Goal: Information Seeking & Learning: Learn about a topic

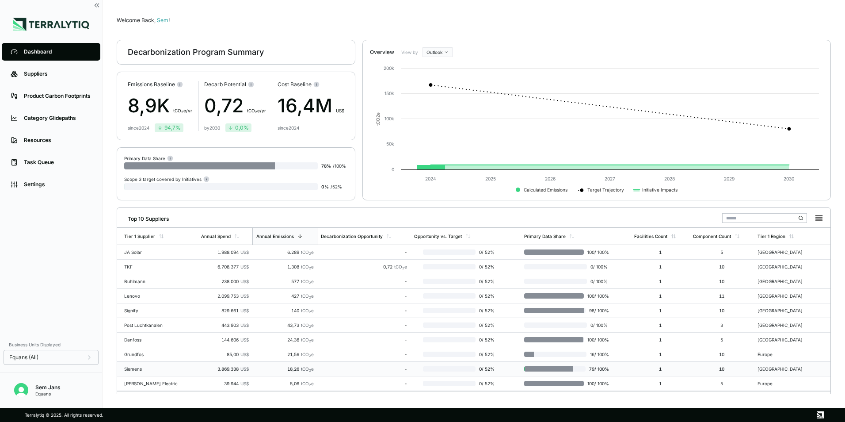
click at [134, 298] on div "Siemens" at bounding box center [152, 368] width 57 height 5
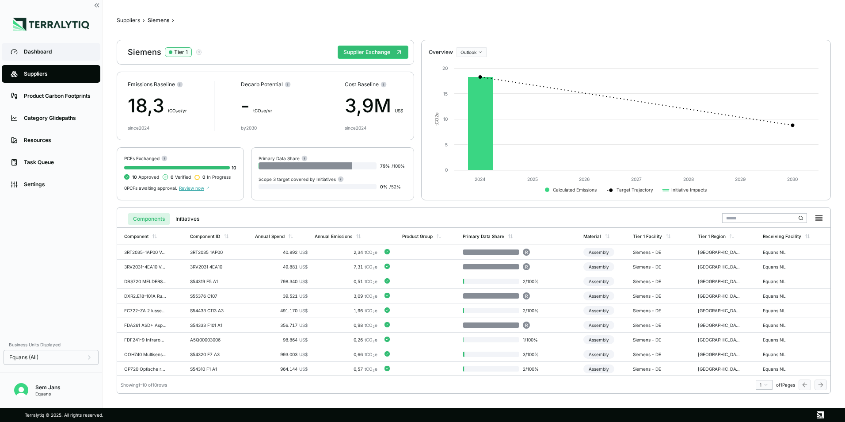
click at [34, 53] on div "Dashboard" at bounding box center [58, 51] width 68 height 7
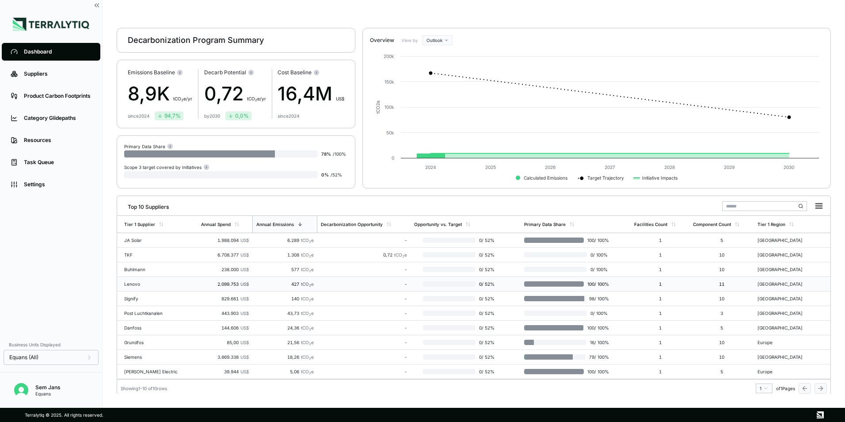
scroll to position [17, 0]
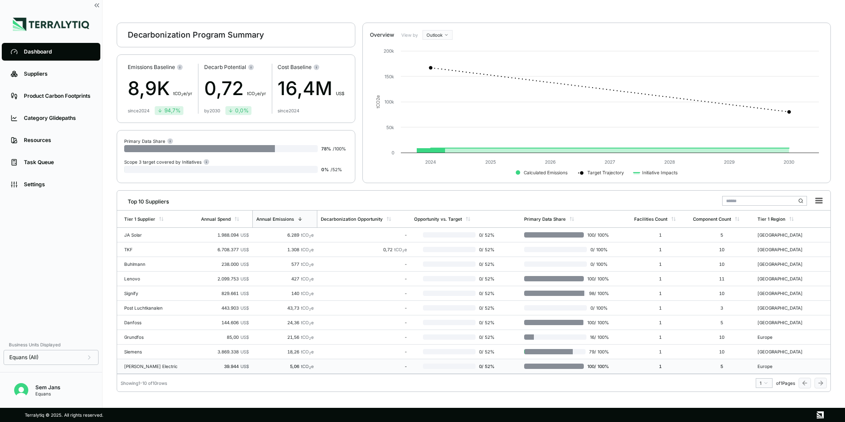
click at [147, 298] on div "[PERSON_NAME] Electric" at bounding box center [152, 365] width 57 height 5
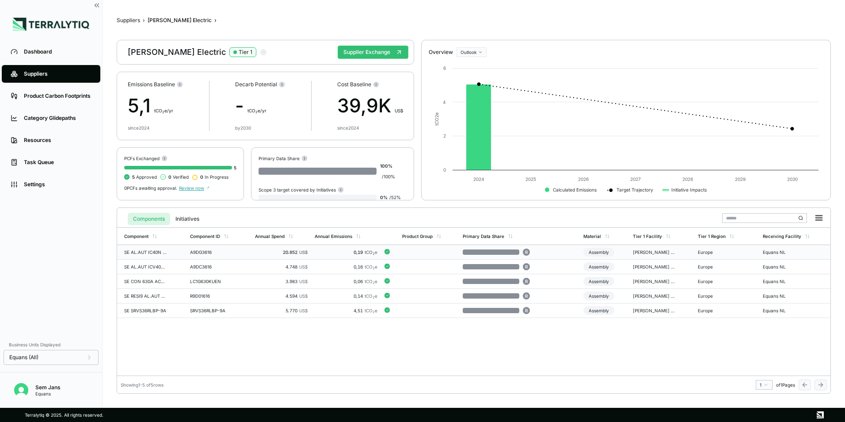
click at [155, 251] on div "SE AL.AUT IC40N 1P+N B16 30MAA" at bounding box center [145, 251] width 42 height 5
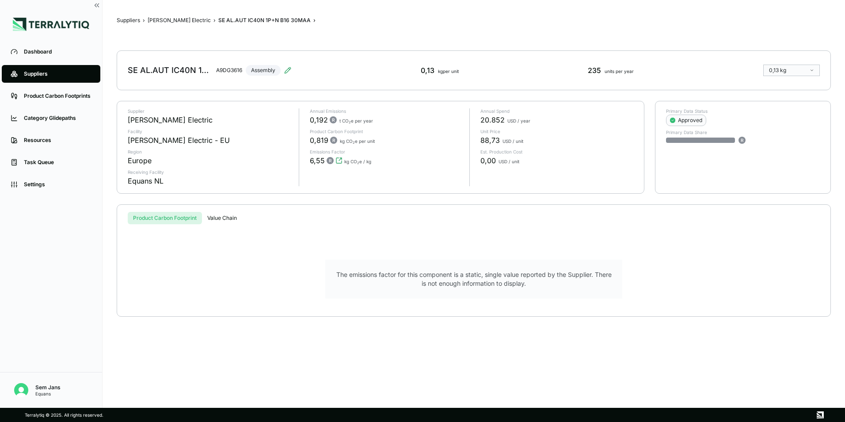
click at [143, 259] on div "The emissions factor for this component is a static, single value reported by t…" at bounding box center [473, 279] width 685 height 60
click at [216, 218] on button "Value Chain" at bounding box center [222, 218] width 40 height 12
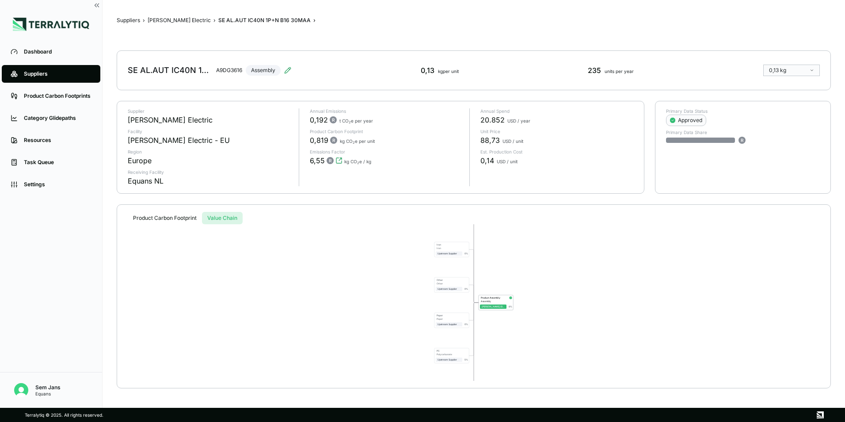
click at [158, 219] on button "Product Carbon Footprint" at bounding box center [165, 218] width 74 height 12
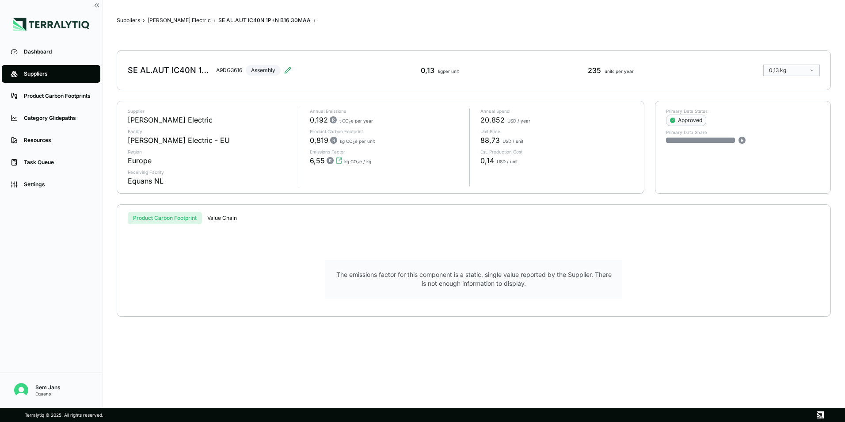
click at [170, 12] on main "Suppliers › [PERSON_NAME] Electric › SE AL.AUT IC40N 1P+N B16 30MAA › SE AL.AUT…" at bounding box center [474, 204] width 743 height 408
click at [170, 19] on button "[PERSON_NAME] Electric" at bounding box center [179, 20] width 63 height 7
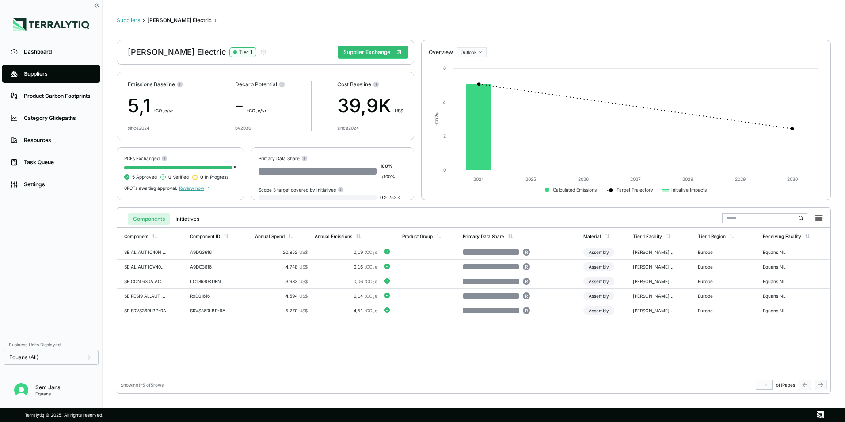
click at [135, 23] on button "Suppliers" at bounding box center [128, 20] width 23 height 7
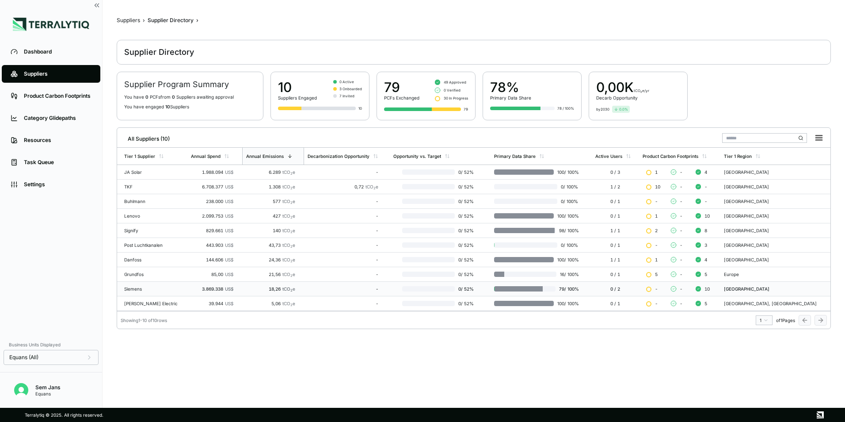
click at [134, 286] on div "Siemens" at bounding box center [154, 288] width 60 height 5
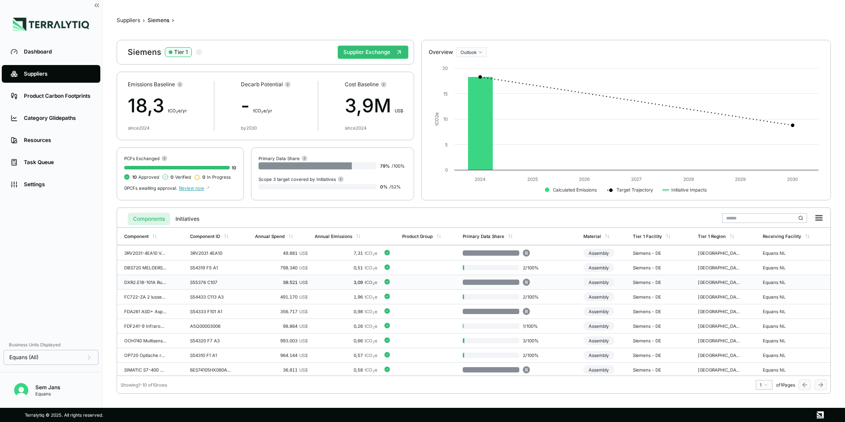
scroll to position [15, 0]
click at [153, 298] on td "OP720 Optische rookmelder" at bounding box center [151, 353] width 69 height 15
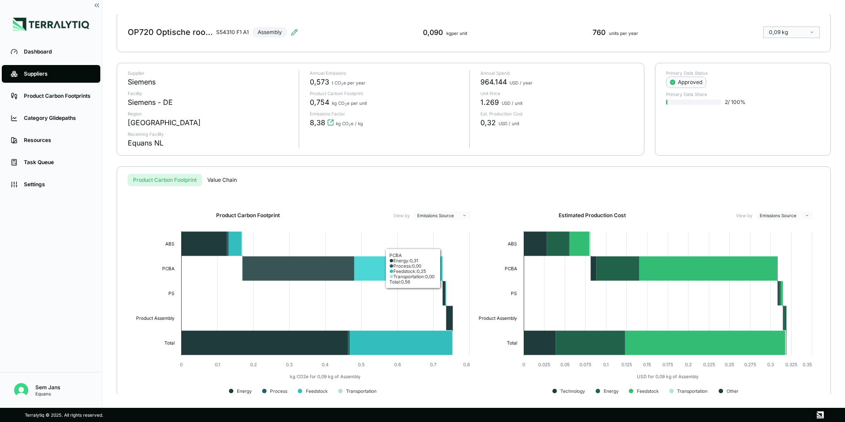
scroll to position [11, 0]
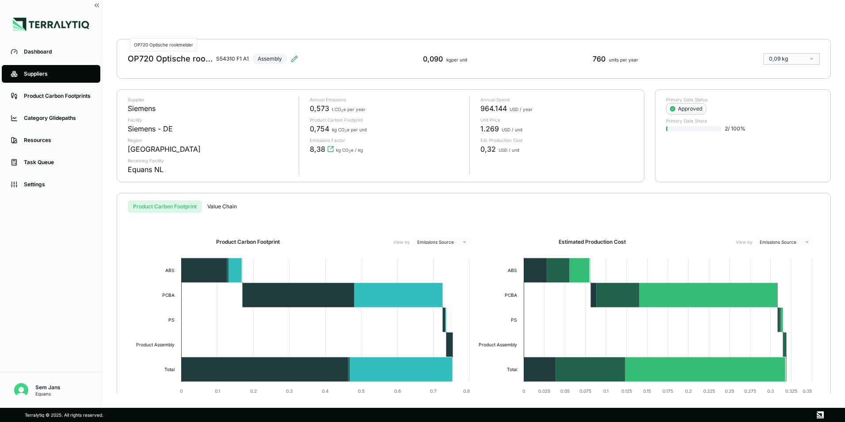
click at [148, 61] on div "OP720 Optische rookmelder" at bounding box center [170, 59] width 85 height 11
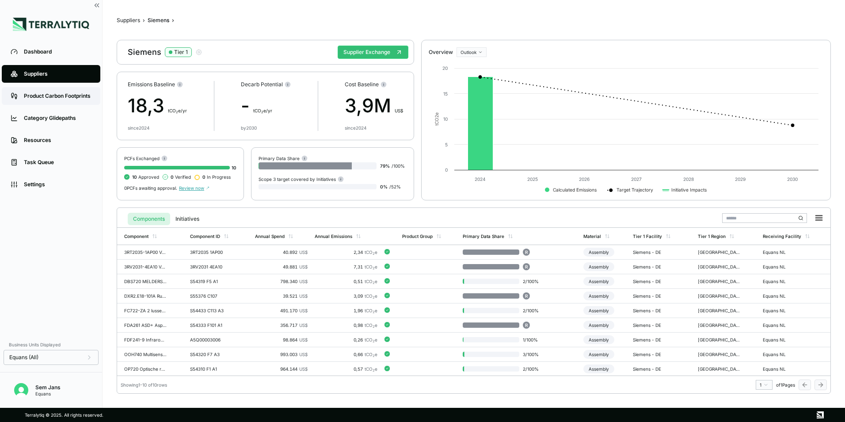
click at [68, 96] on div "Product Carbon Footprints" at bounding box center [58, 95] width 68 height 7
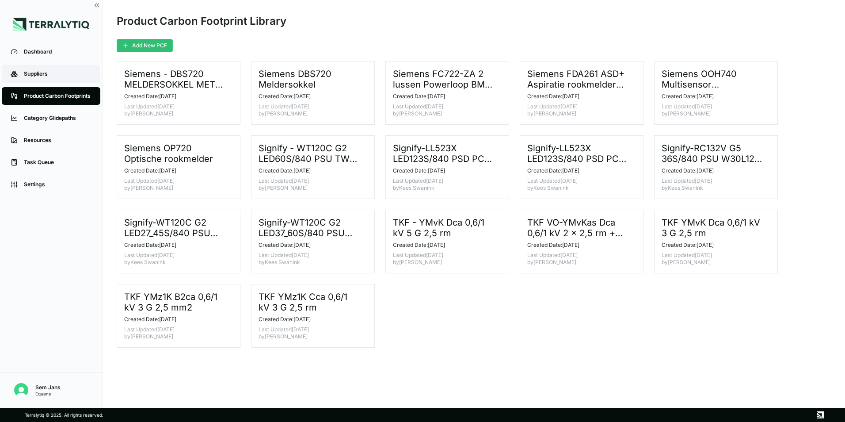
click at [36, 76] on div "Suppliers" at bounding box center [58, 73] width 68 height 7
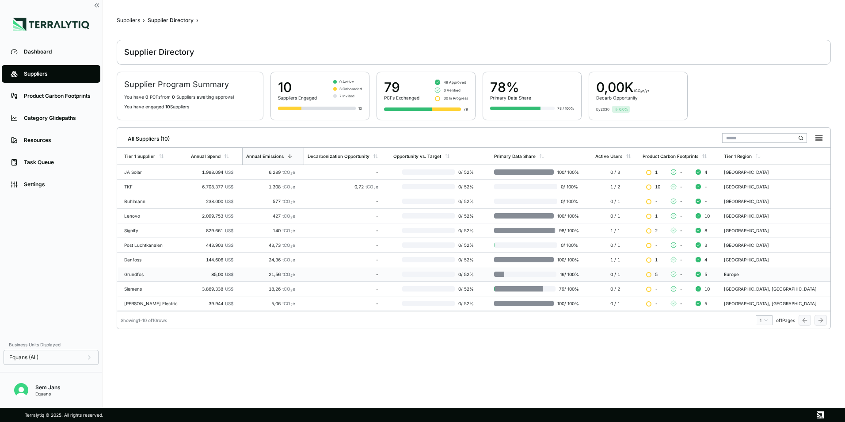
click at [138, 275] on div "Grundfos" at bounding box center [154, 273] width 60 height 5
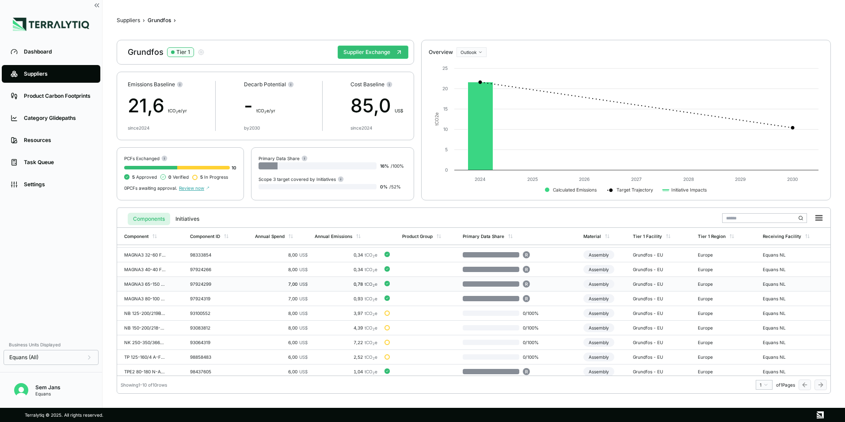
scroll to position [15, 0]
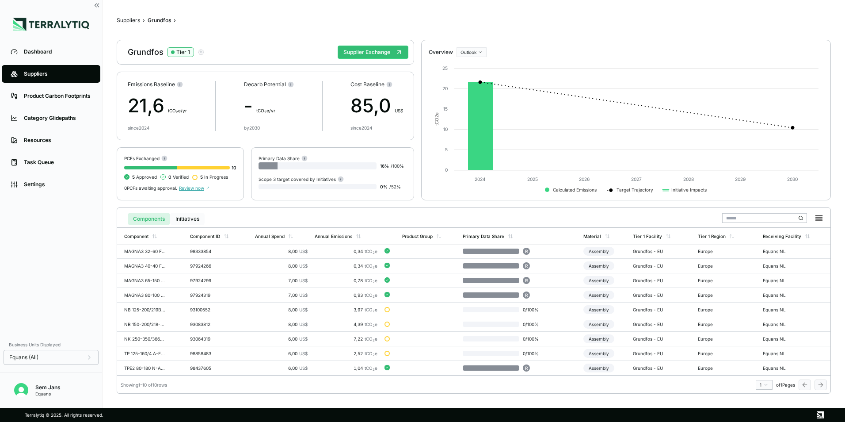
click at [193, 217] on button "Initiatives" at bounding box center [187, 219] width 34 height 12
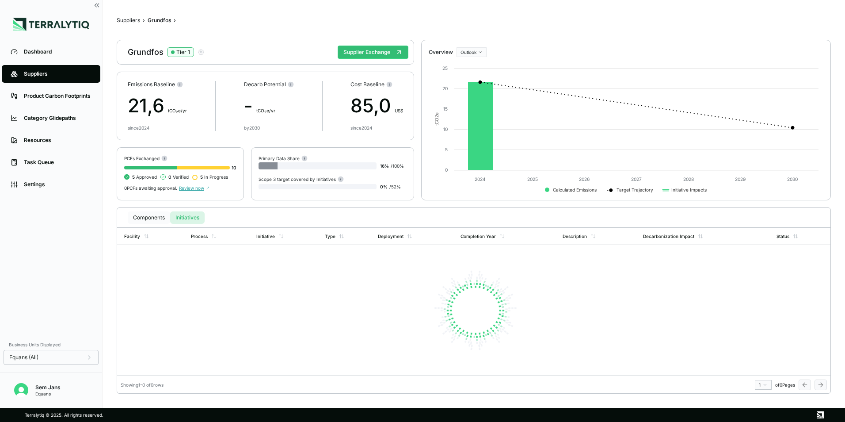
click at [158, 218] on button "Components" at bounding box center [149, 217] width 42 height 12
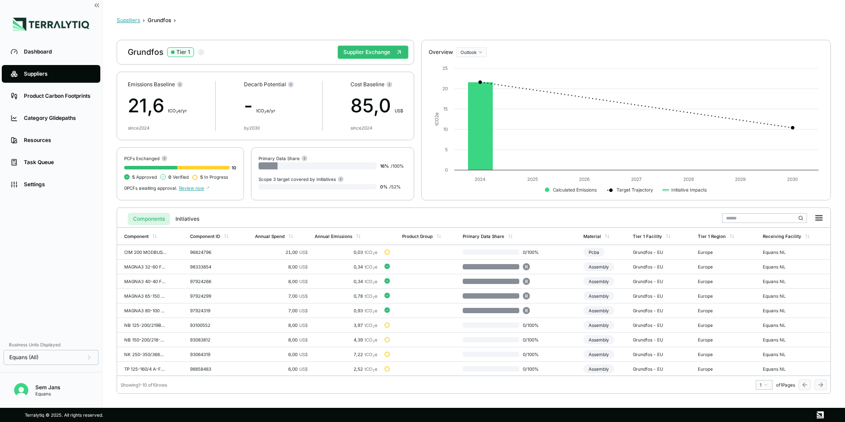
click at [130, 19] on button "Suppliers" at bounding box center [128, 20] width 23 height 7
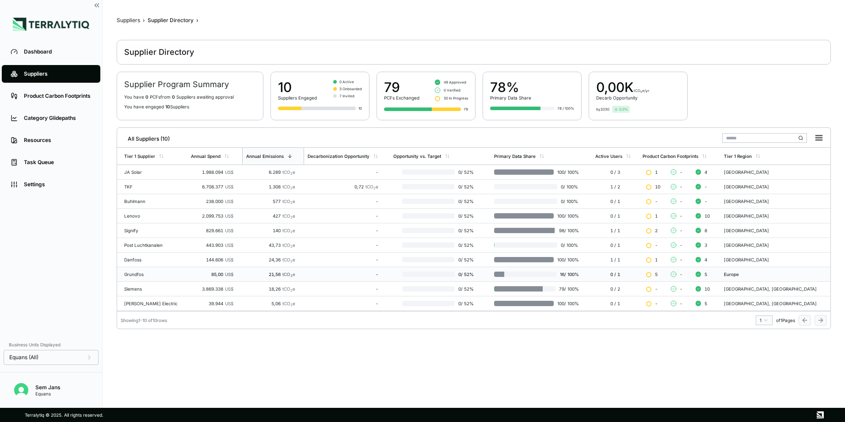
click at [134, 275] on div "Grundfos" at bounding box center [154, 273] width 60 height 5
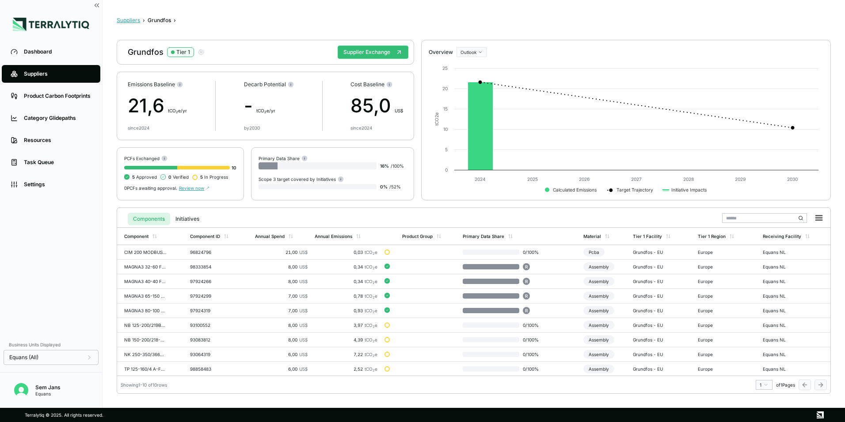
click at [126, 21] on button "Suppliers" at bounding box center [128, 20] width 23 height 7
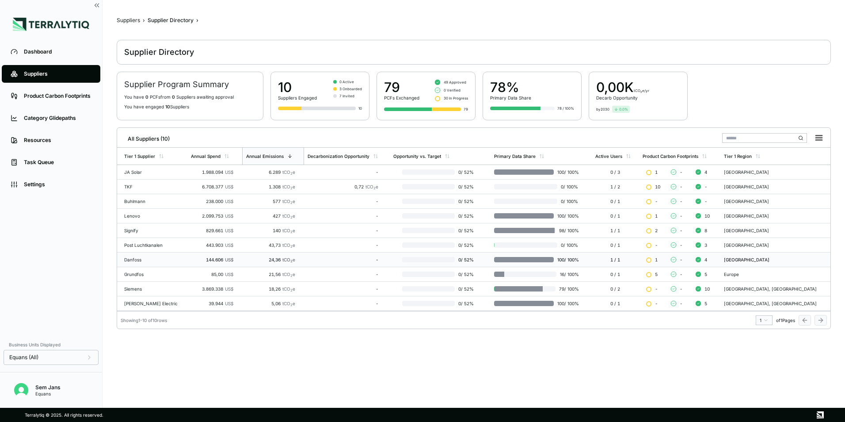
click at [135, 258] on div "Danfoss" at bounding box center [154, 259] width 60 height 5
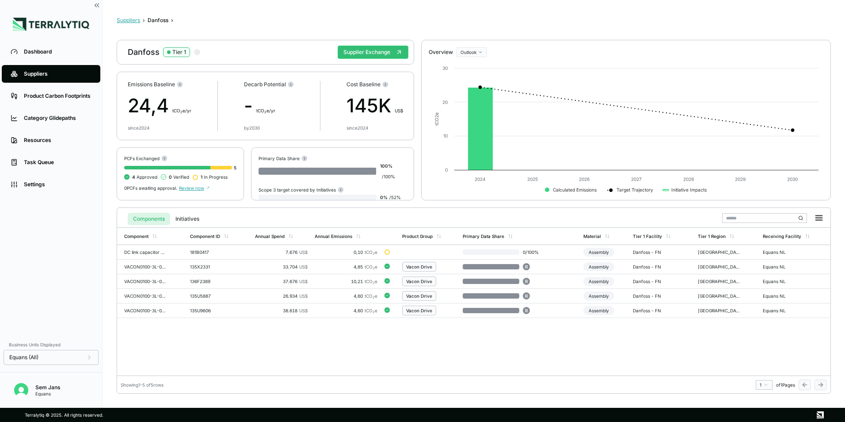
click at [137, 21] on button "Suppliers" at bounding box center [128, 20] width 23 height 7
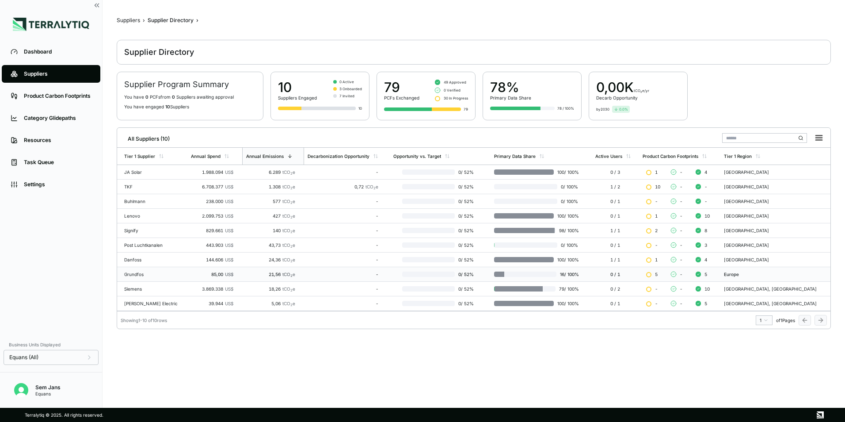
click at [139, 272] on div "Grundfos" at bounding box center [154, 273] width 60 height 5
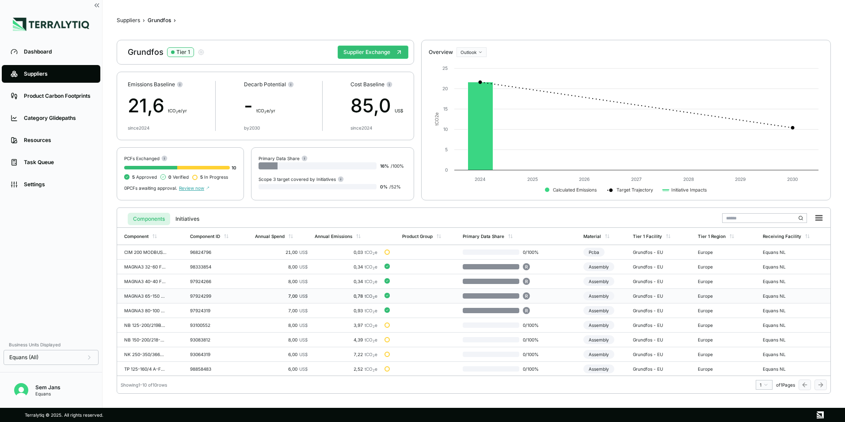
click at [146, 292] on td "MAGNA3 65-150 F 340 1x230V PN6/10" at bounding box center [151, 296] width 69 height 15
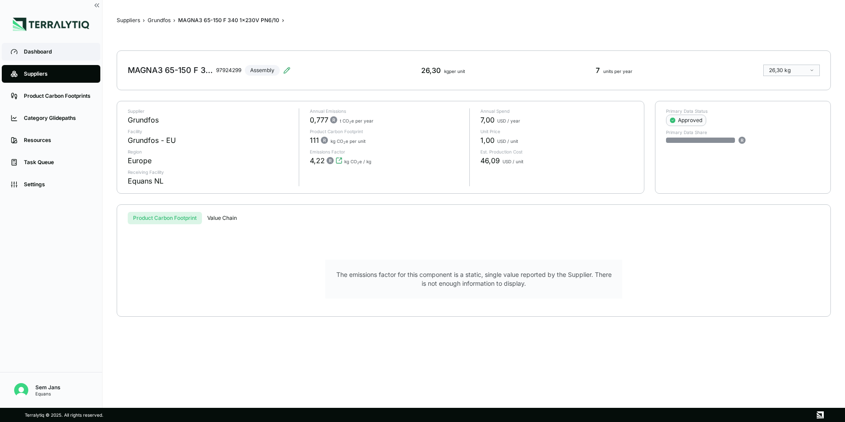
click at [52, 52] on div "Dashboard" at bounding box center [58, 51] width 68 height 7
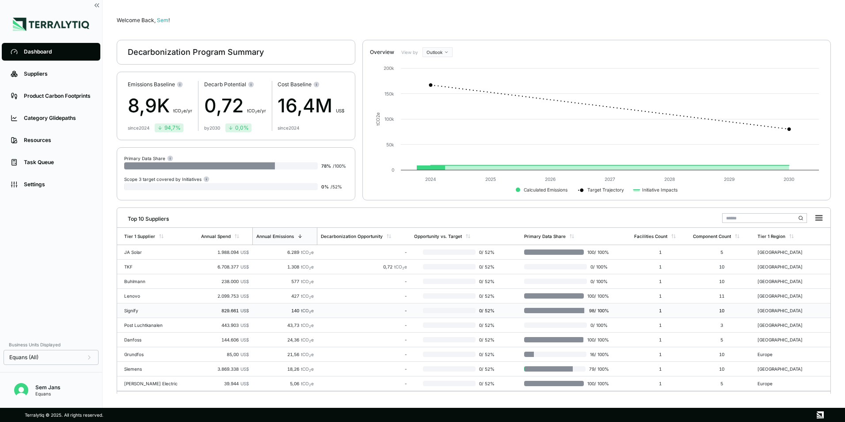
click at [136, 298] on div "Signify" at bounding box center [152, 310] width 57 height 5
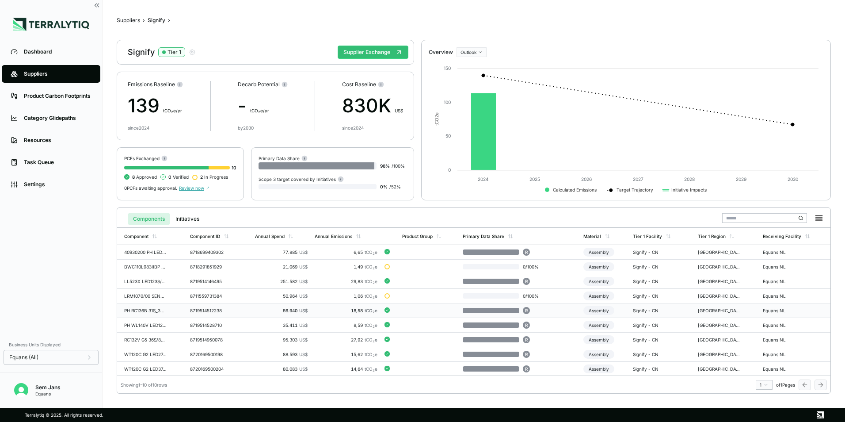
scroll to position [15, 0]
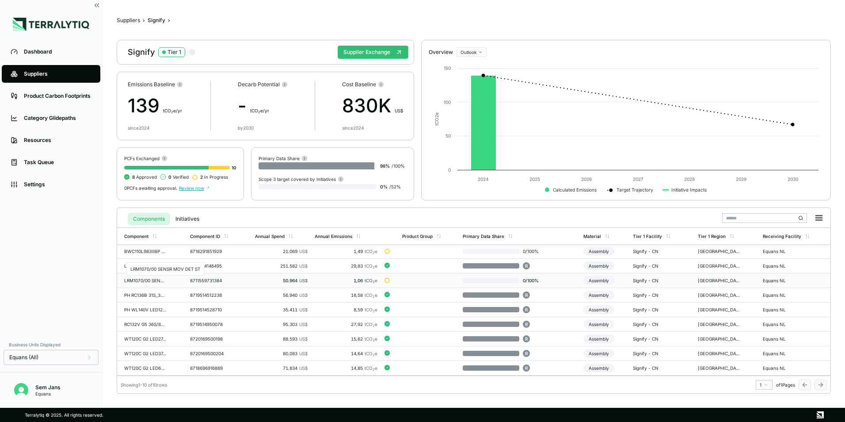
click at [131, 282] on div "LRM1070/00 SENSR MOV DET ST" at bounding box center [145, 280] width 42 height 5
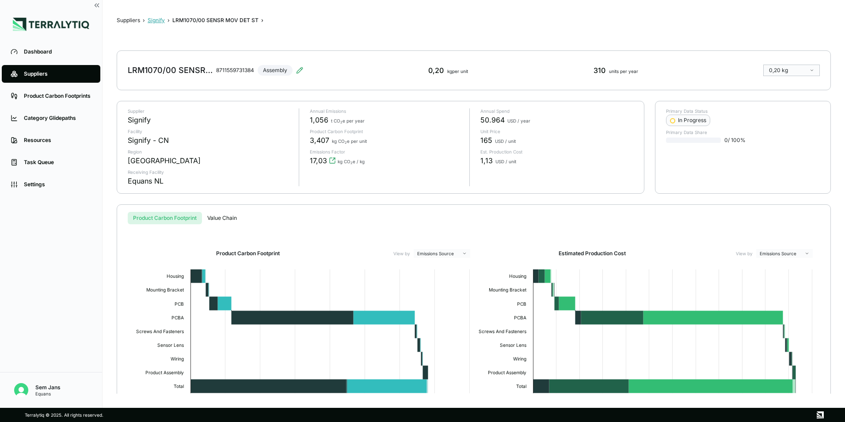
click at [155, 21] on button "Signify" at bounding box center [156, 20] width 17 height 7
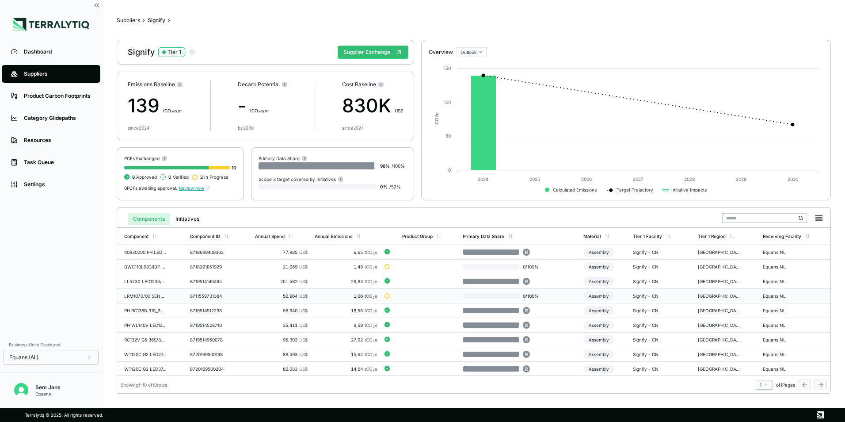
click at [159, 297] on div "LRM1070/00 SENSR MOV DET ST" at bounding box center [145, 295] width 42 height 5
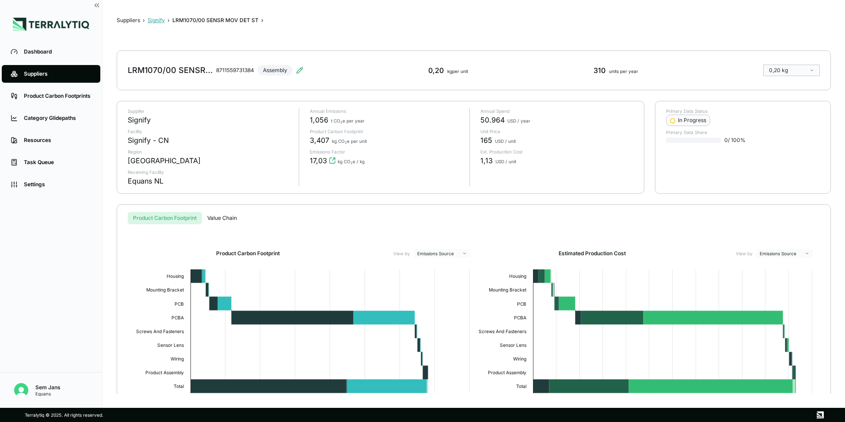
click at [163, 21] on button "Signify" at bounding box center [156, 20] width 17 height 7
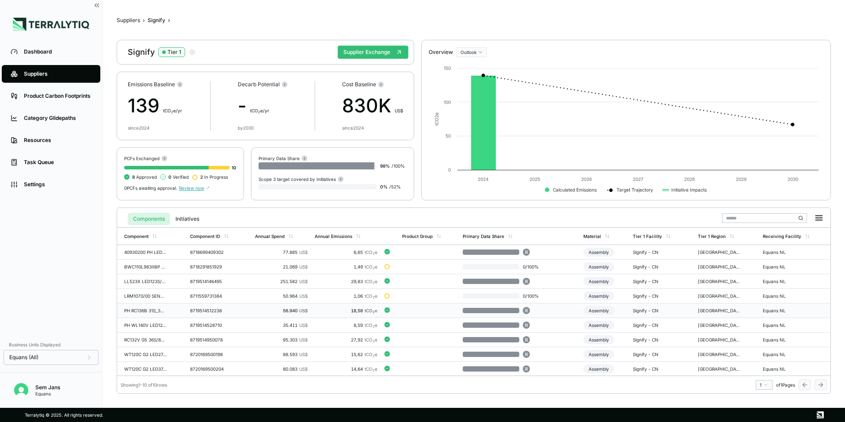
click at [496, 298] on div at bounding box center [491, 310] width 57 height 5
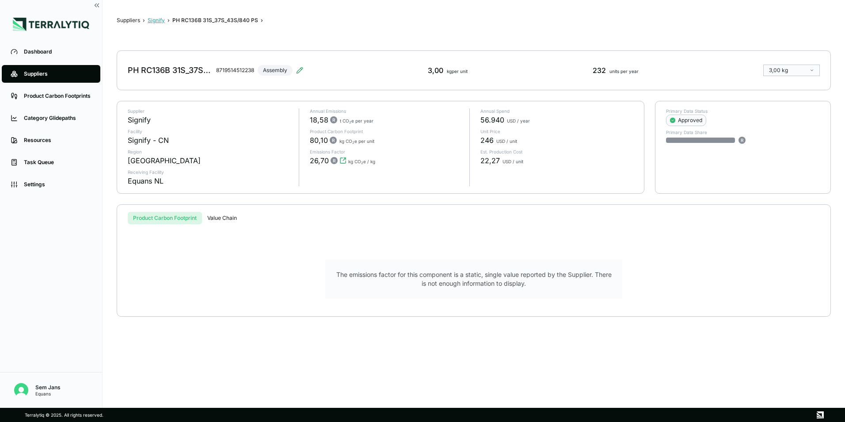
click at [153, 20] on button "Signify" at bounding box center [156, 20] width 17 height 7
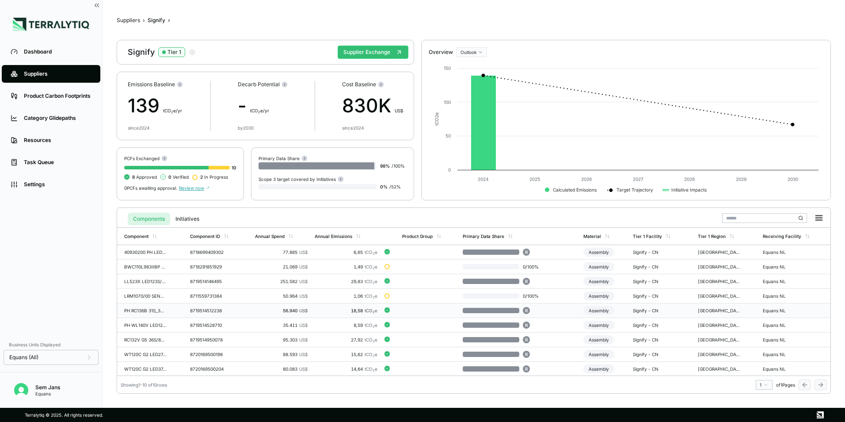
click at [235, 298] on td "8719514512238" at bounding box center [219, 310] width 65 height 15
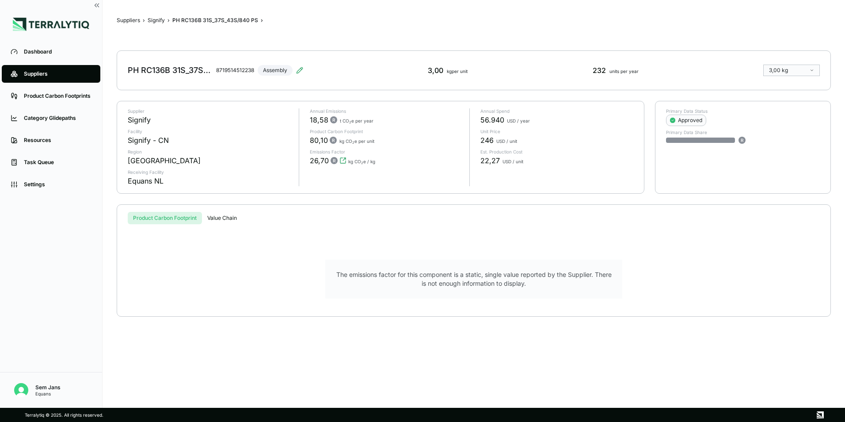
click at [562, 63] on div "PH RC136B 31S_37S_43S/840 PS 8719514512238 Assembly 3,00 kg per unit 232 units …" at bounding box center [474, 70] width 715 height 40
click at [211, 213] on button "Value Chain" at bounding box center [222, 218] width 40 height 12
click at [185, 215] on button "Product Carbon Footprint" at bounding box center [165, 218] width 74 height 12
click at [157, 16] on div "Suppliers › Signify › PH RC136B 31S_37S_43S/840 PS › PH RC136B 31S_37S_43S/840 …" at bounding box center [474, 203] width 715 height 379
click at [157, 22] on button "Signify" at bounding box center [156, 20] width 17 height 7
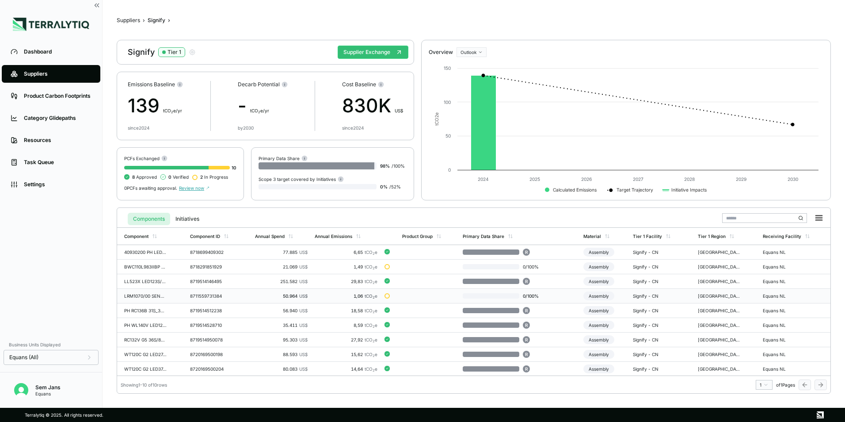
click at [203, 294] on div "8711559731384" at bounding box center [211, 295] width 42 height 5
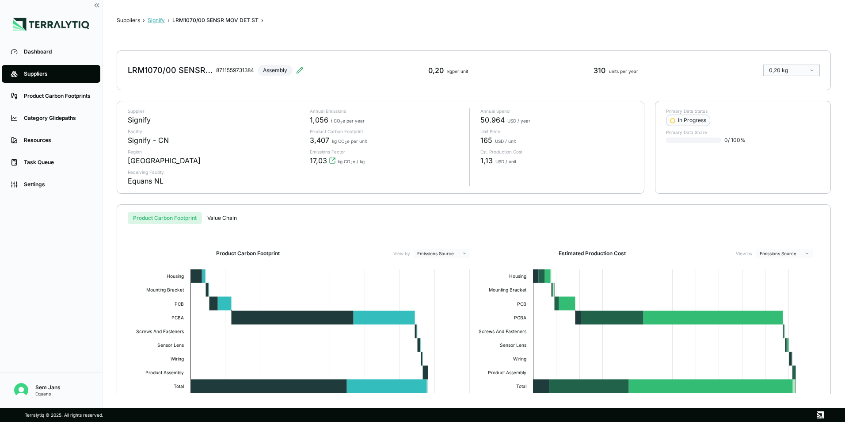
click at [154, 21] on button "Signify" at bounding box center [156, 20] width 17 height 7
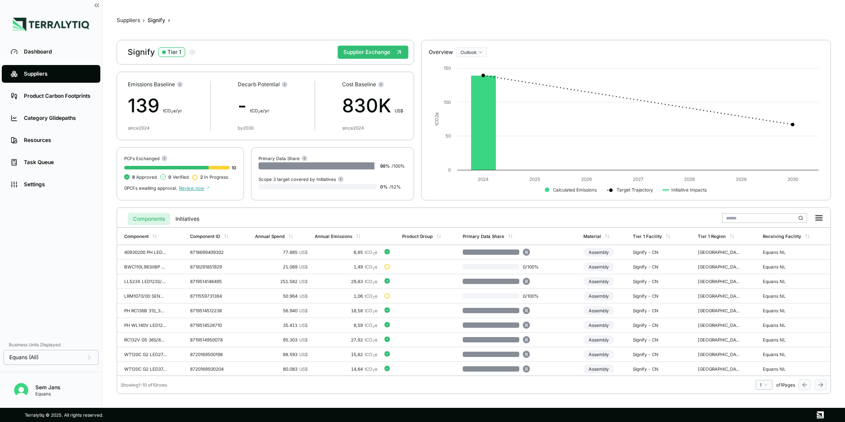
click at [207, 179] on span "2 In Progress" at bounding box center [214, 176] width 28 height 5
click at [210, 281] on div "8719514146495" at bounding box center [211, 281] width 42 height 5
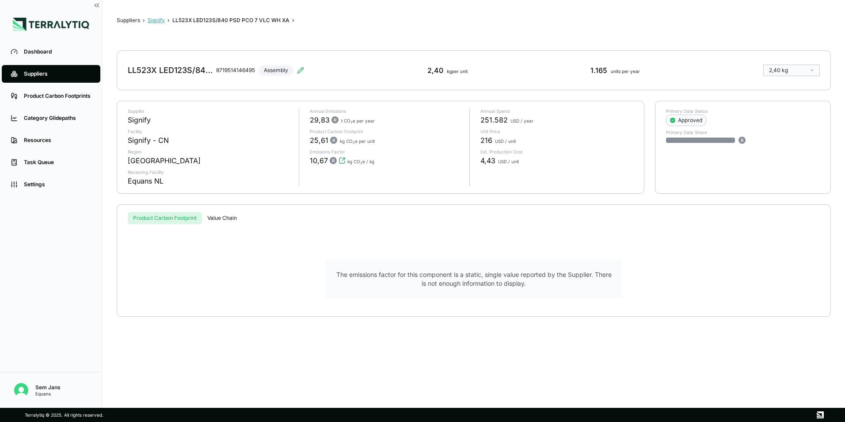
click at [154, 22] on button "Signify" at bounding box center [156, 20] width 17 height 7
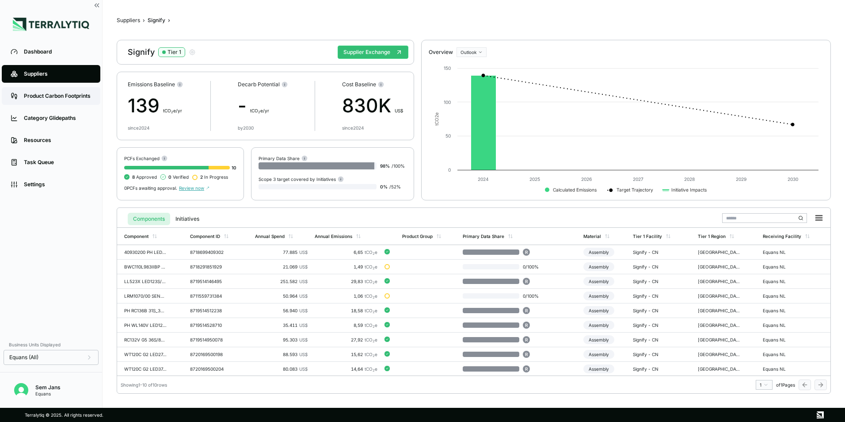
click at [50, 98] on div "Product Carbon Footprints" at bounding box center [58, 95] width 68 height 7
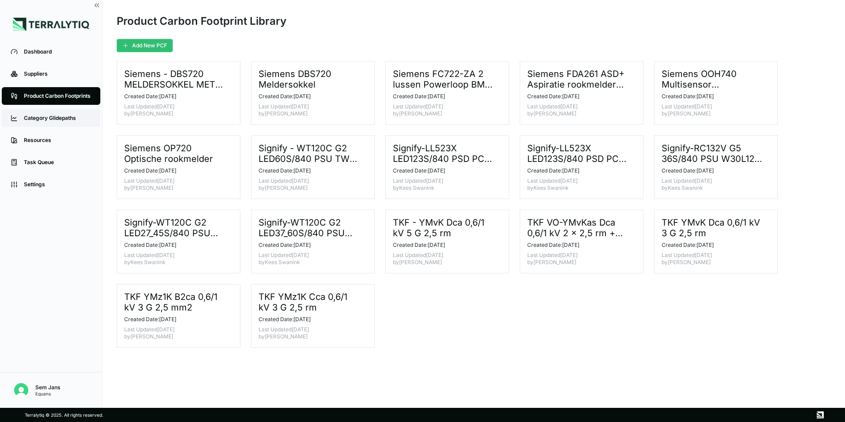
click at [32, 123] on link "Category Glidepaths" at bounding box center [51, 118] width 99 height 18
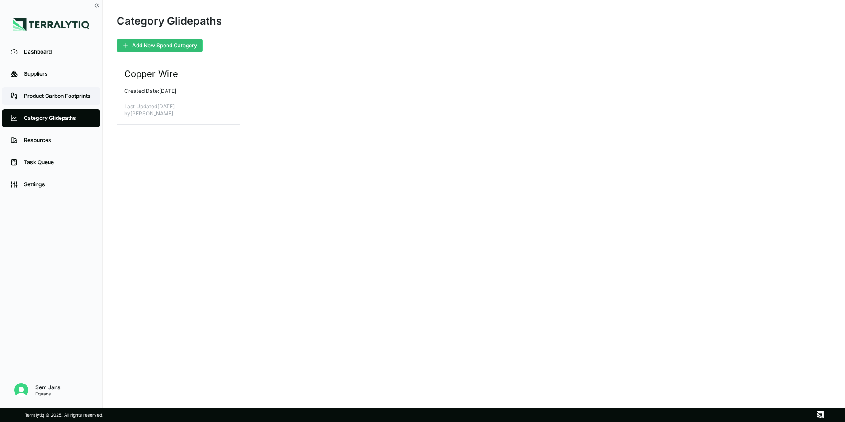
click at [46, 96] on div "Product Carbon Footprints" at bounding box center [58, 95] width 68 height 7
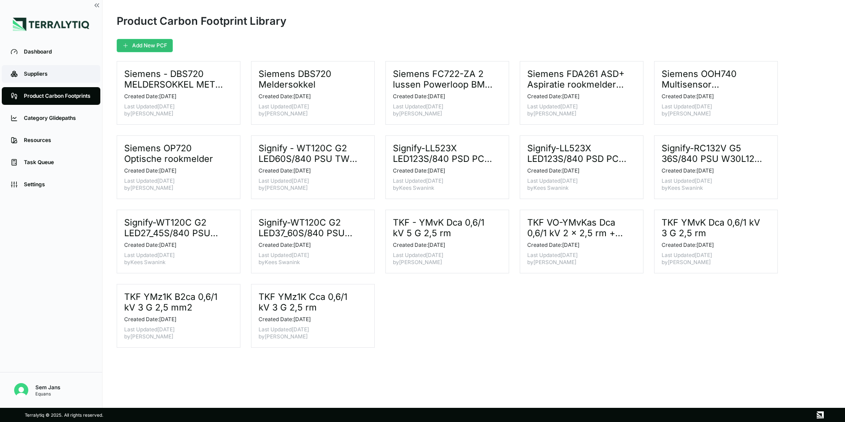
click at [46, 73] on div "Suppliers" at bounding box center [58, 73] width 68 height 7
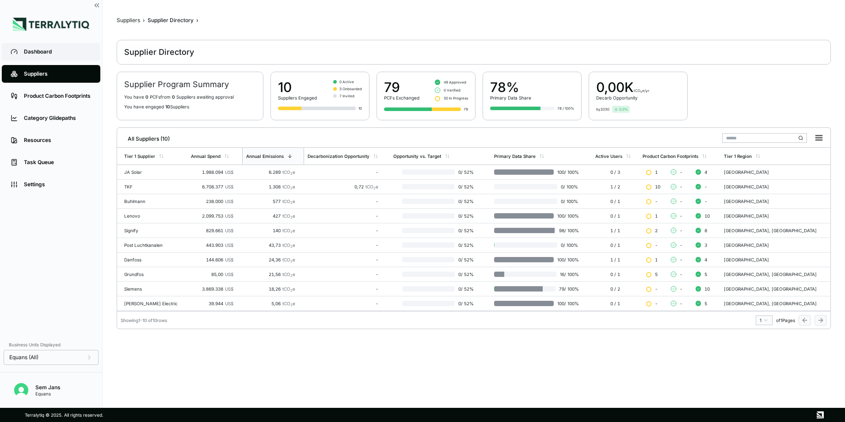
click at [30, 59] on link "Dashboard" at bounding box center [51, 52] width 99 height 18
